Goal: Communication & Community: Answer question/provide support

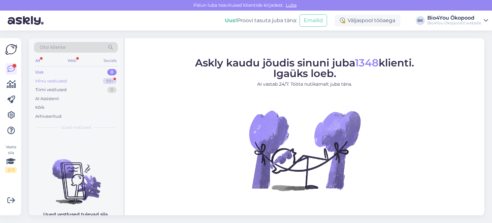
click at [59, 81] on div "Minu vestlused" at bounding box center [51, 81] width 32 height 6
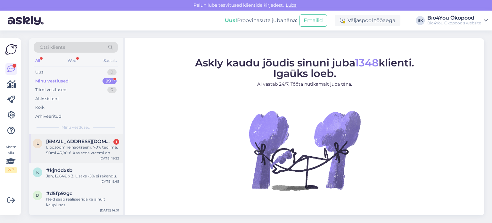
click at [85, 151] on div "Liposoomne näokreem, 70% teolima, 50ml 45,90 € Kas seda kreemi on võimalik erai…" at bounding box center [82, 150] width 73 height 12
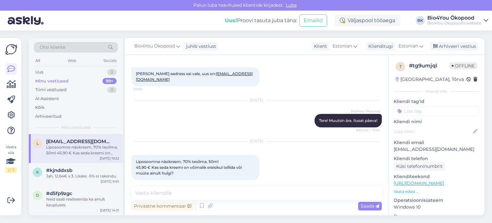
scroll to position [131, 0]
click at [172, 191] on textarea at bounding box center [256, 192] width 251 height 13
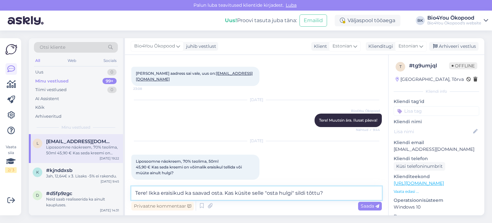
click at [159, 193] on textarea "Tere! Ikka eraisikud ka saavad osta. Kas küsite selle "osta hulgi" sildi tõttu?" at bounding box center [256, 192] width 251 height 13
click at [193, 193] on textarea "Tere! Ikka, eraisikud ka saavad osta. Kas küsite selle "osta hulgi" sildi tõttu?" at bounding box center [256, 192] width 251 height 13
click at [206, 194] on textarea "Tere! Ikka, eraisikud saavad osta. Kas küsite selle "osta hulgi" sildi tõttu?" at bounding box center [256, 192] width 251 height 13
click at [332, 194] on textarea "Tere! Ikka, eraisikud saavad [PERSON_NAME]. Kas küsite selle "osta hulgi" sildi…" at bounding box center [256, 192] width 251 height 13
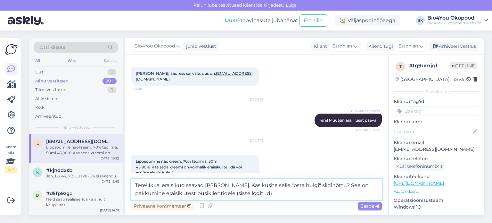
click at [207, 191] on textarea "Tere! Ikka, eraisikud saavad [PERSON_NAME]. Kas küsite selle "osta hulgi" sildi…" at bounding box center [256, 189] width 251 height 21
click at [274, 193] on textarea "Tere! Ikka, eraisikud saavad [PERSON_NAME]. Kas küsite selle "osta hulgi" sildi…" at bounding box center [256, 189] width 251 height 21
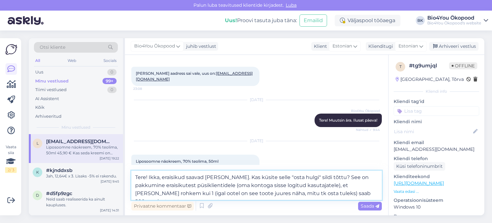
click at [290, 193] on textarea "Tere! Ikka, eraisikud saavad [PERSON_NAME]. Kas küsite selle "osta hulgi" sildi…" at bounding box center [256, 185] width 251 height 29
click at [336, 192] on textarea "Tere! Ikka, eraisikud saavad [PERSON_NAME]. Kas küsite selle "osta hulgi" sildi…" at bounding box center [256, 185] width 251 height 29
click at [366, 193] on textarea "Tere! Ikka, eraisikud saavad [PERSON_NAME]. Kas küsite selle "osta hulgi" sildi…" at bounding box center [256, 185] width 251 height 29
drag, startPoint x: 324, startPoint y: 192, endPoint x: 308, endPoint y: 195, distance: 16.6
click at [308, 195] on textarea "Tere! Ikka, eraisikud saavad [PERSON_NAME]. Kas küsite selle "osta hulgi" sildi…" at bounding box center [256, 185] width 251 height 29
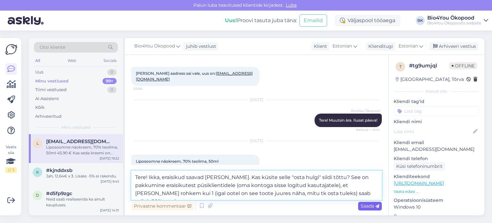
type textarea "Tere! Ikka, eraisikud saavad [PERSON_NAME]. Kas küsite selle "osta hulgi" sildi…"
click at [368, 206] on span "Saada" at bounding box center [370, 206] width 19 height 6
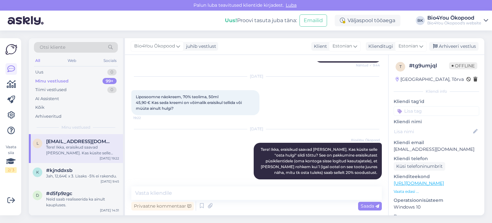
scroll to position [195, 0]
